Goal: Information Seeking & Learning: Learn about a topic

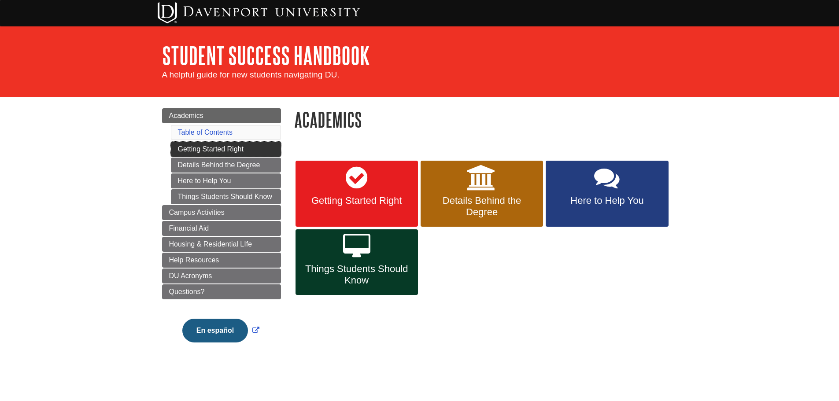
click at [225, 146] on link "Getting Started Right" at bounding box center [226, 149] width 110 height 15
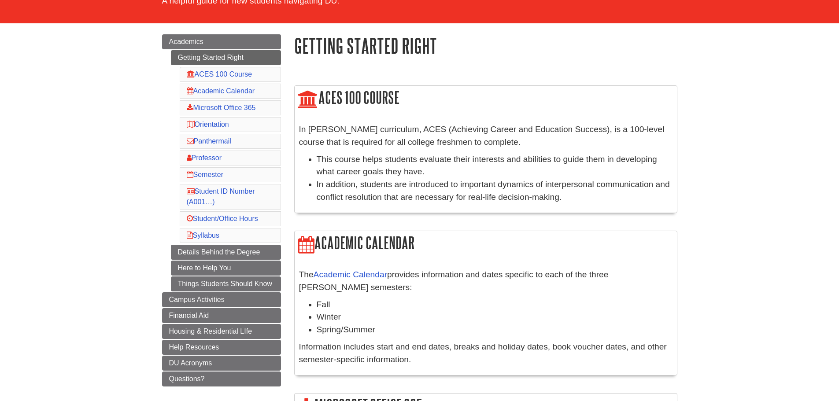
scroll to position [88, 0]
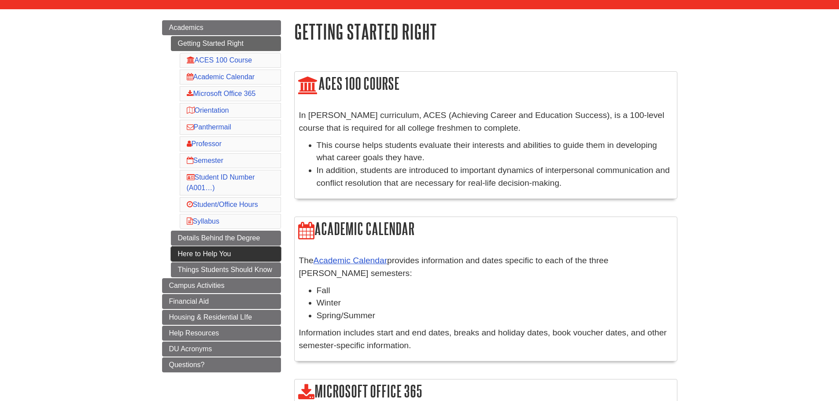
click at [233, 253] on link "Here to Help You" at bounding box center [226, 254] width 110 height 15
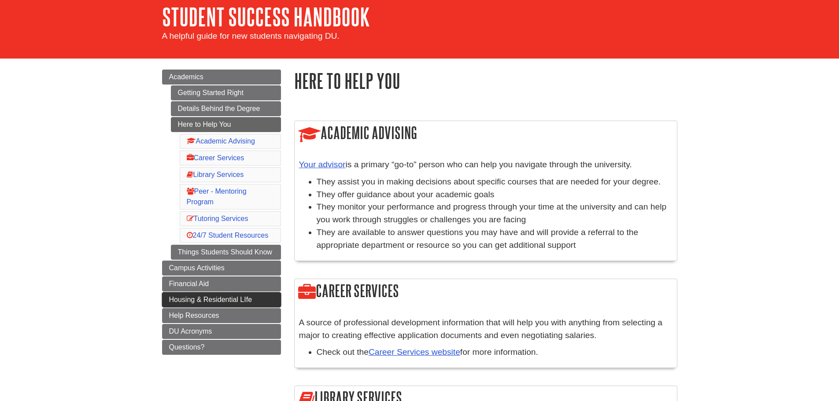
scroll to position [88, 0]
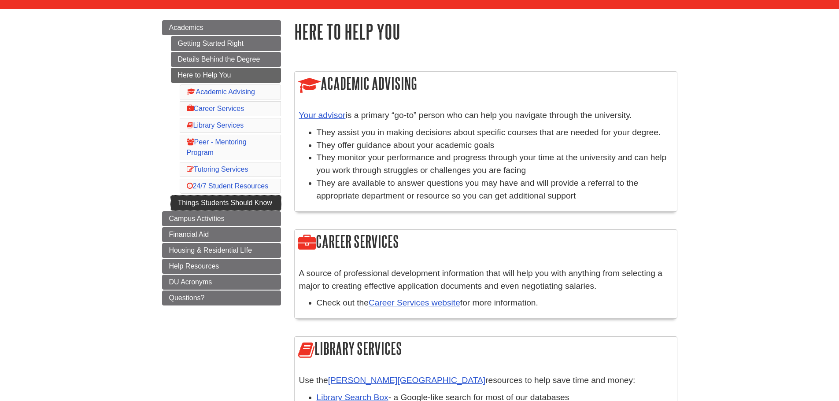
click at [223, 199] on link "Things Students Should Know" at bounding box center [226, 203] width 110 height 15
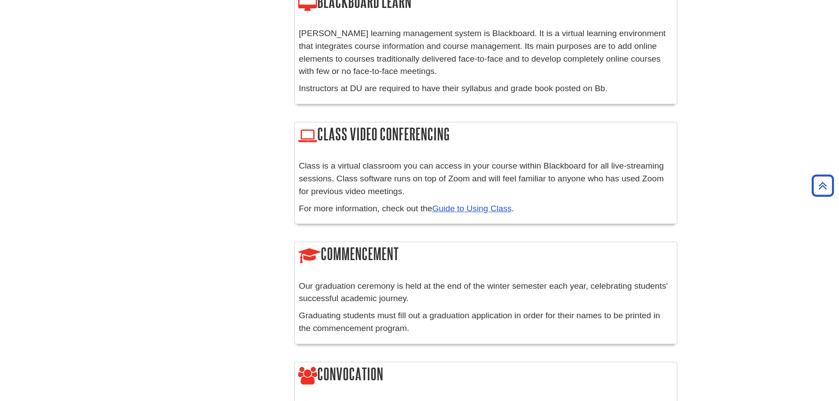
scroll to position [440, 0]
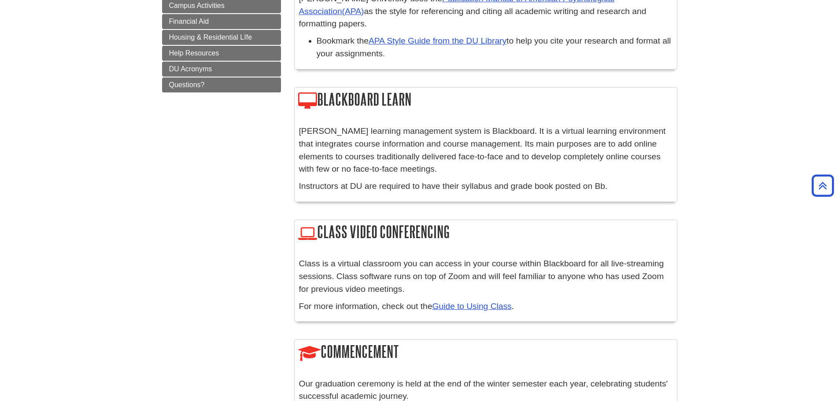
drag, startPoint x: 386, startPoint y: 89, endPoint x: 417, endPoint y: 89, distance: 31.3
click at [417, 89] on h2 "Blackboard Learn" at bounding box center [486, 100] width 382 height 25
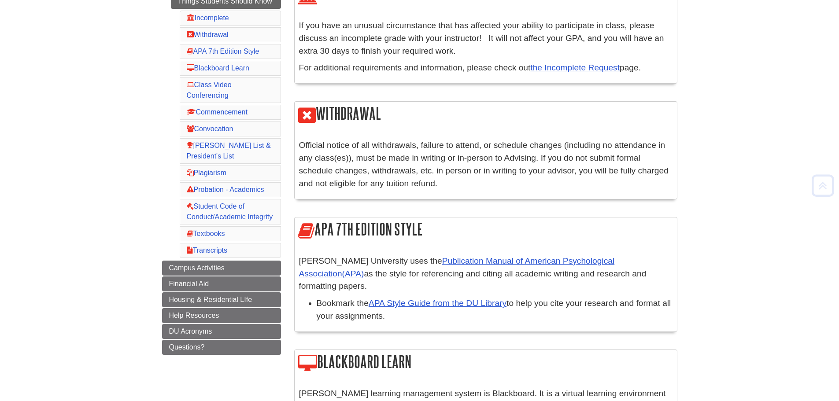
scroll to position [264, 0]
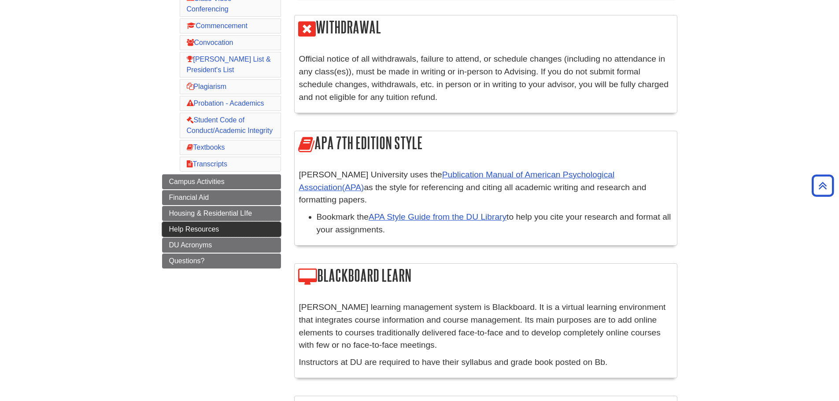
click at [197, 227] on span "Help Resources" at bounding box center [194, 228] width 50 height 7
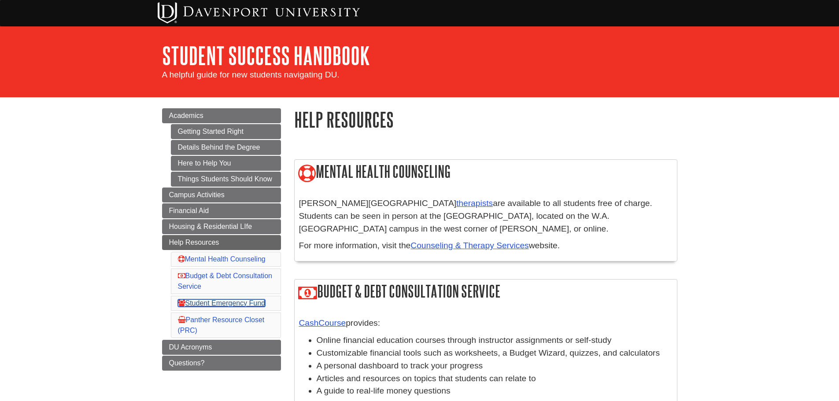
click at [222, 303] on link "Student Emergency Fund" at bounding box center [221, 302] width 87 height 7
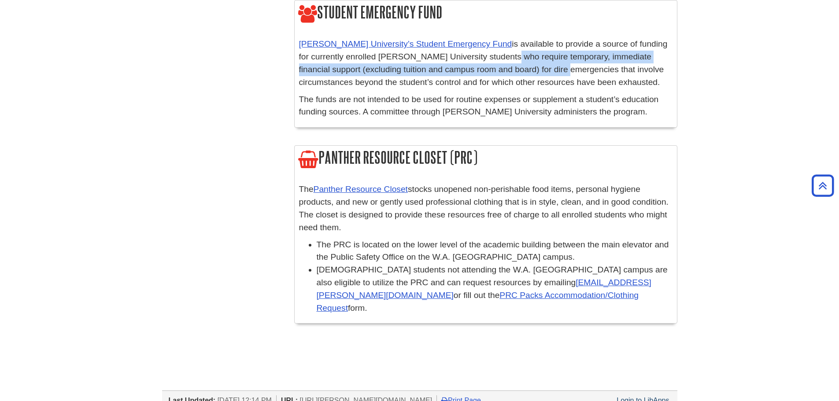
drag, startPoint x: 501, startPoint y: 52, endPoint x: 526, endPoint y: 65, distance: 28.6
click at [526, 65] on p "[PERSON_NAME] University’s Student Emergency Fund is available to provide a sou…" at bounding box center [485, 63] width 373 height 51
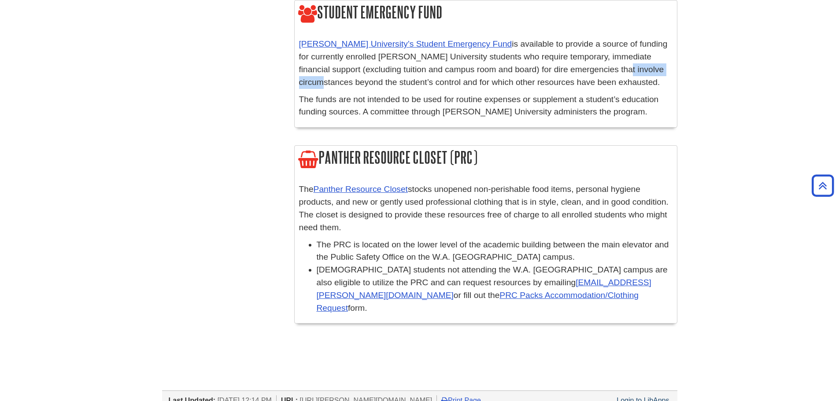
drag, startPoint x: 592, startPoint y: 66, endPoint x: 645, endPoint y: 73, distance: 53.3
click at [645, 73] on p "[PERSON_NAME] University’s Student Emergency Fund is available to provide a sou…" at bounding box center [485, 63] width 373 height 51
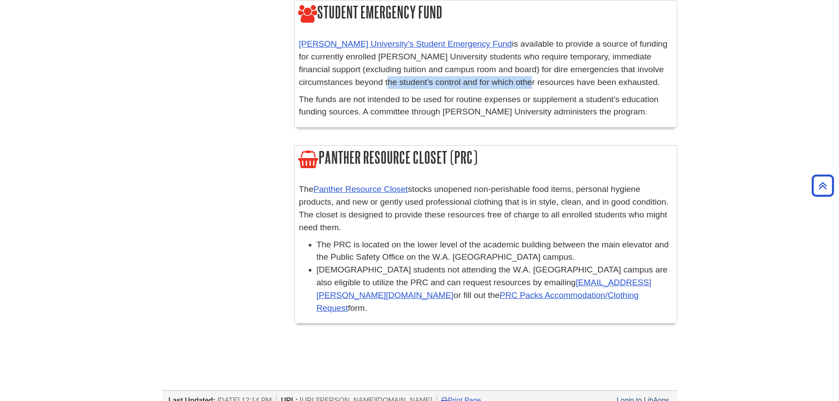
drag, startPoint x: 336, startPoint y: 84, endPoint x: 480, endPoint y: 85, distance: 143.1
click at [480, 85] on p "[PERSON_NAME] University’s Student Emergency Fund is available to provide a sou…" at bounding box center [485, 63] width 373 height 51
click at [312, 103] on p "The funds are not intended to be used for routine expenses or supplement a stud…" at bounding box center [485, 106] width 373 height 26
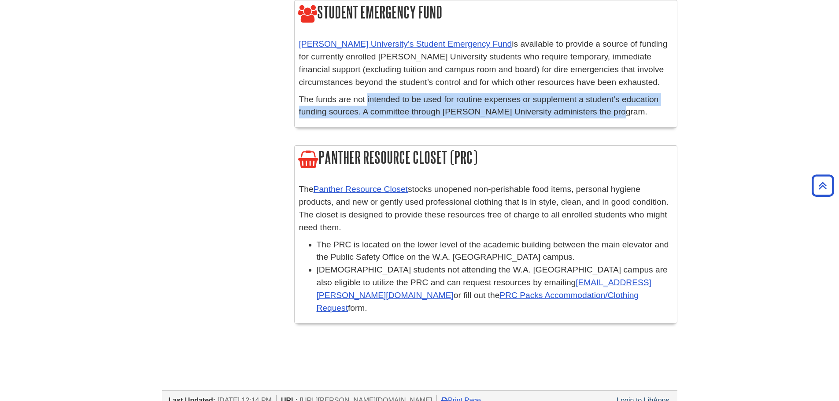
drag, startPoint x: 367, startPoint y: 94, endPoint x: 615, endPoint y: 112, distance: 248.6
click at [615, 112] on p "The funds are not intended to be used for routine expenses or supplement a stud…" at bounding box center [485, 106] width 373 height 26
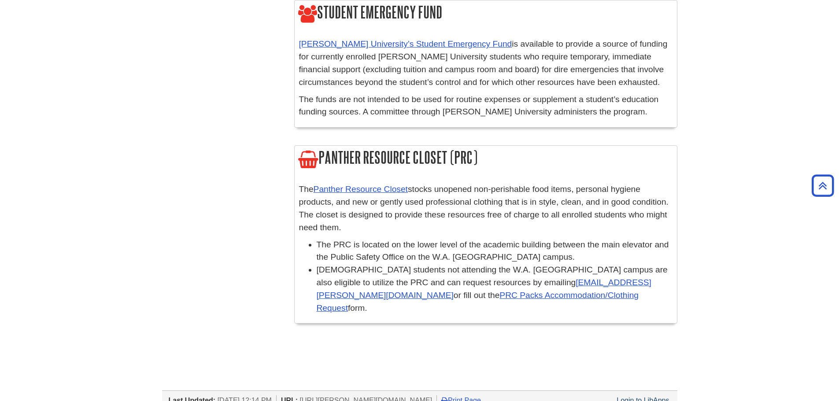
click at [616, 112] on p "The funds are not intended to be used for routine expenses or supplement a stud…" at bounding box center [485, 106] width 373 height 26
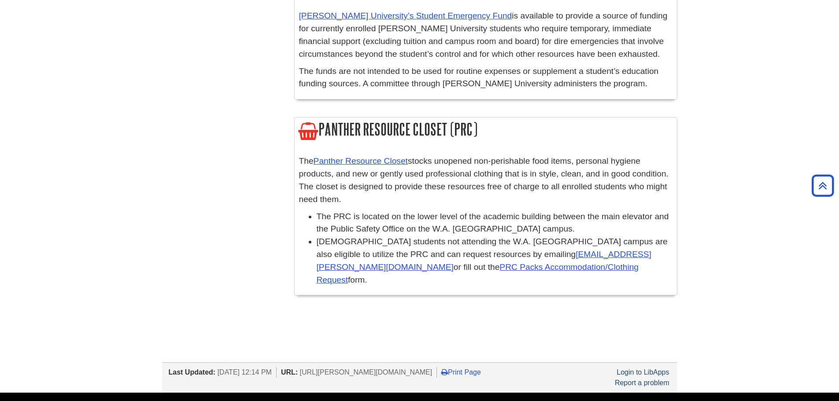
scroll to position [472, 0]
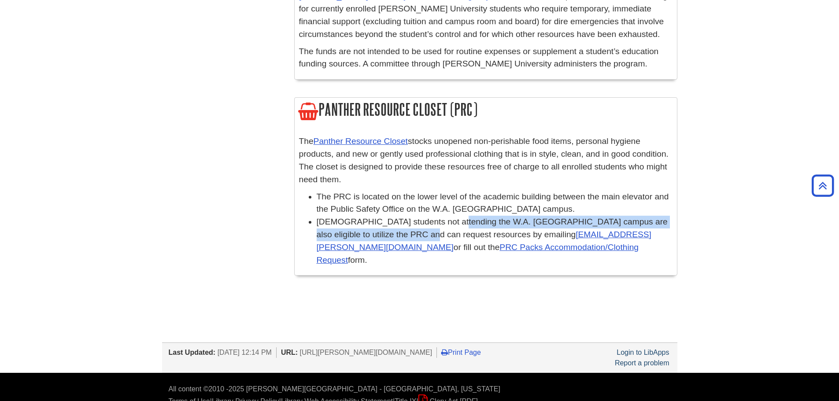
drag, startPoint x: 400, startPoint y: 228, endPoint x: 446, endPoint y: 218, distance: 46.9
click at [446, 218] on li "[DEMOGRAPHIC_DATA] students not attending the W.A. Lettinga campus are also eli…" at bounding box center [495, 241] width 356 height 51
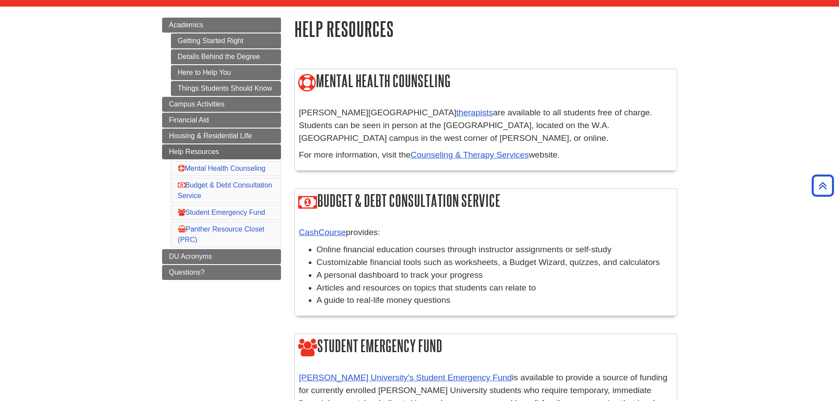
scroll to position [76, 0]
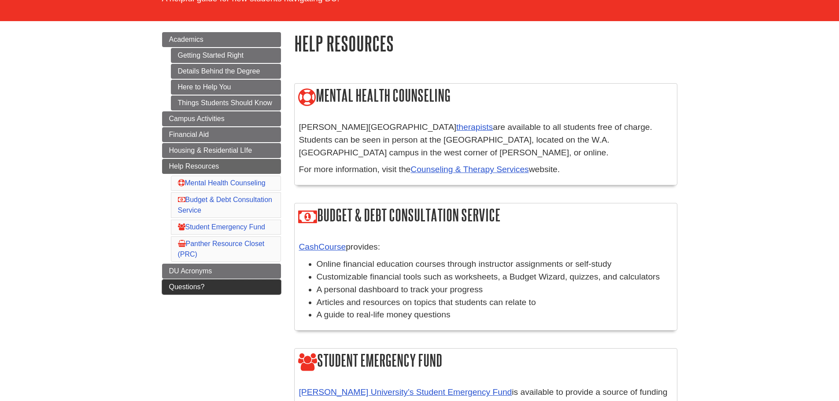
click at [197, 281] on link "Questions?" at bounding box center [221, 287] width 119 height 15
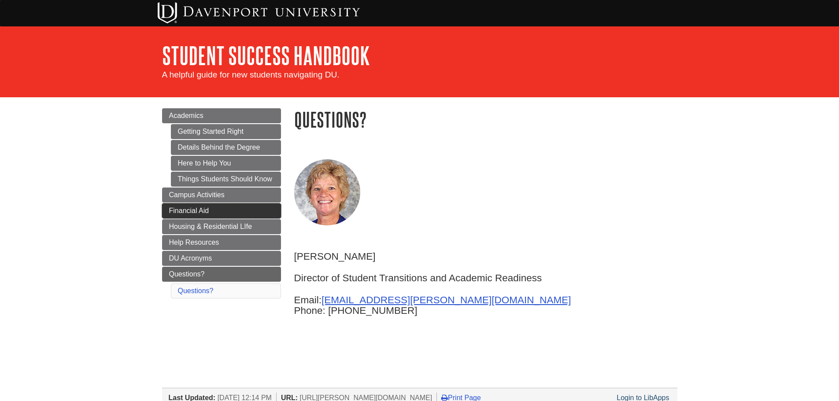
click at [204, 213] on span "Financial Aid" at bounding box center [189, 210] width 40 height 7
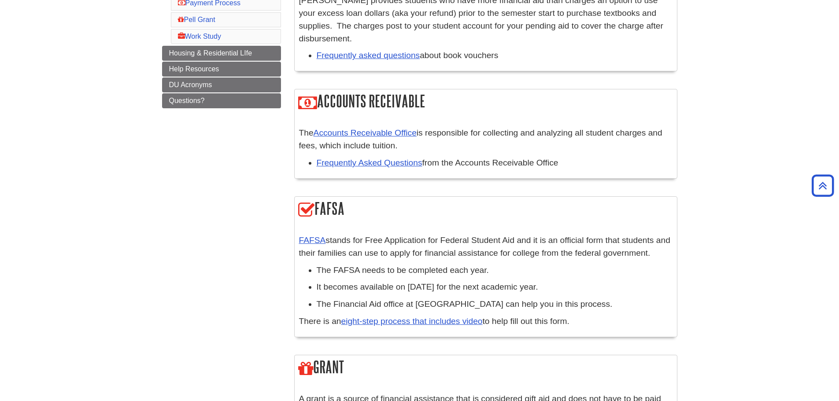
scroll to position [376, 0]
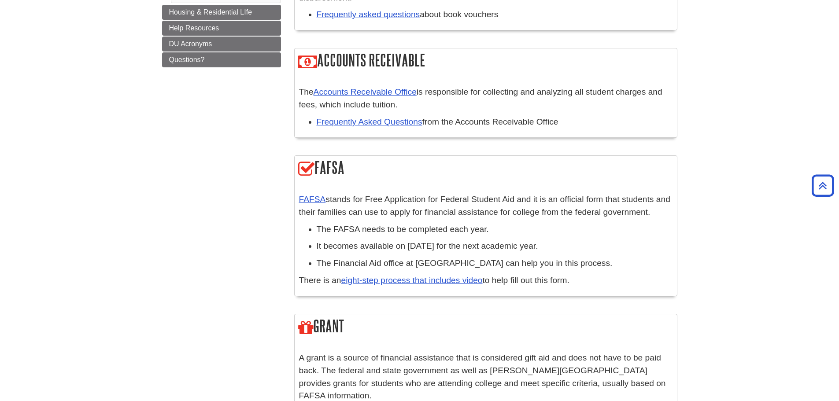
click at [18, 105] on body "Skip to Main Content My DU Home My Davenport DU Library Library Guides DU Gener…" at bounding box center [419, 371] width 839 height 1495
click at [95, 78] on body "Skip to Main Content My DU Home My Davenport DU Library Library Guides DU Gener…" at bounding box center [419, 371] width 839 height 1495
